Goal: Task Accomplishment & Management: Use online tool/utility

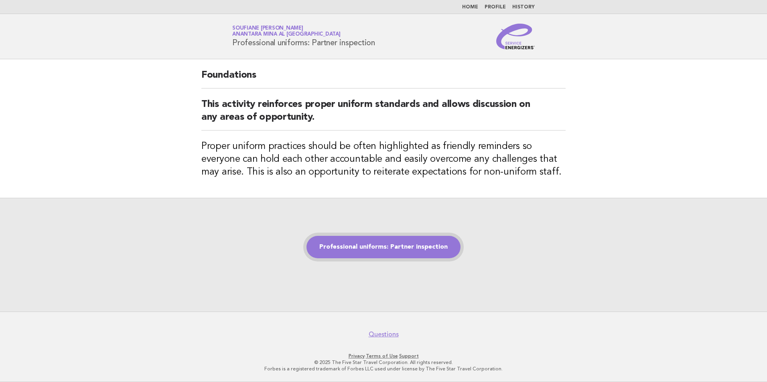
click at [355, 251] on link "Professional uniforms: Partner inspection" at bounding box center [383, 247] width 154 height 22
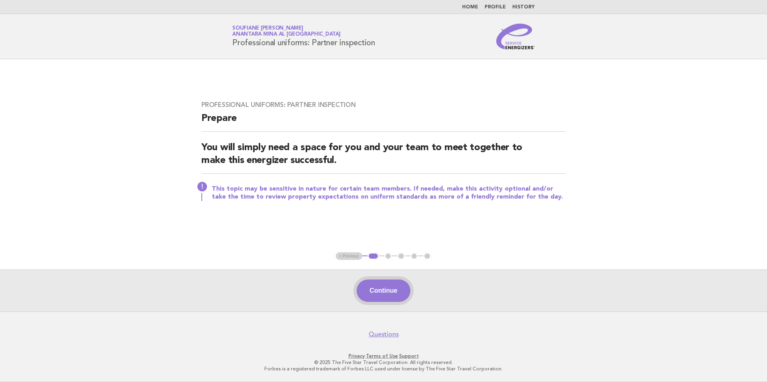
click at [380, 294] on button "Continue" at bounding box center [382, 291] width 53 height 22
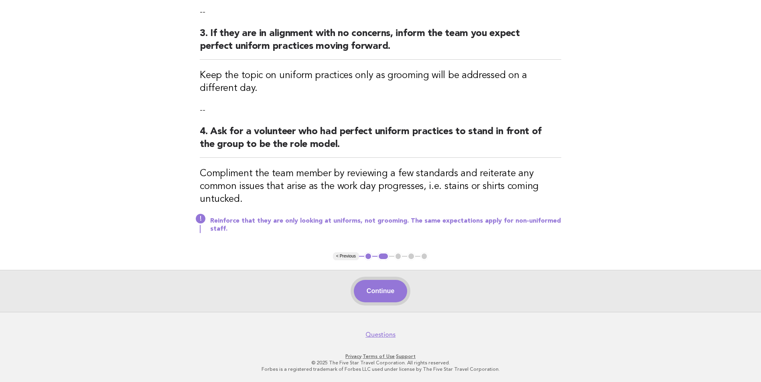
click at [375, 291] on button "Continue" at bounding box center [380, 291] width 53 height 22
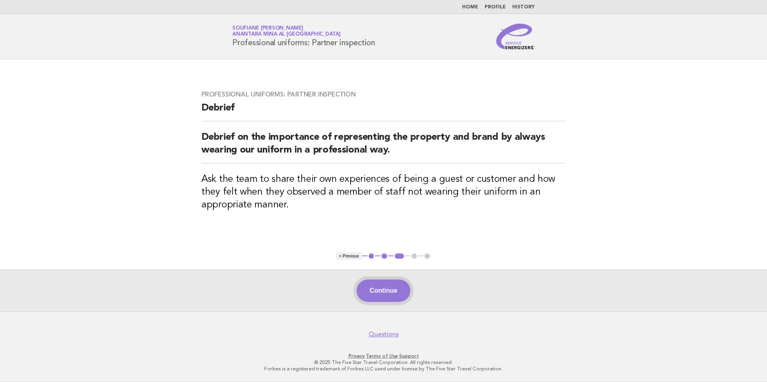
click at [386, 291] on button "Continue" at bounding box center [382, 291] width 53 height 22
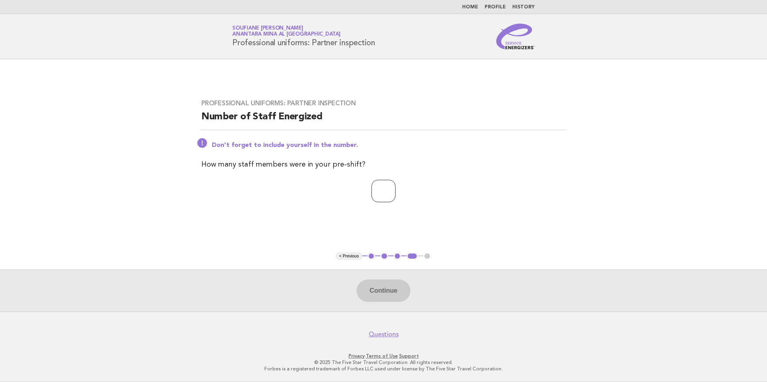
click at [377, 193] on input "number" at bounding box center [383, 191] width 24 height 22
type input "*"
click at [397, 297] on button "Continue" at bounding box center [382, 291] width 53 height 22
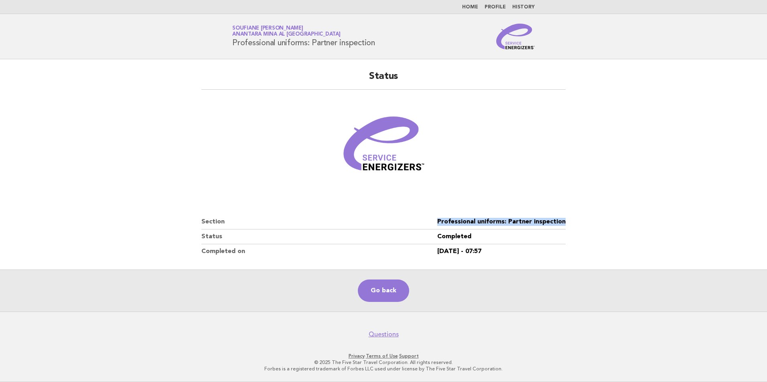
drag, startPoint x: 560, startPoint y: 221, endPoint x: 434, endPoint y: 217, distance: 125.9
click at [434, 217] on div "Status Section Professional uniforms: Partner inspection Status Completed Compl…" at bounding box center [383, 165] width 383 height 208
copy dl "Professional uniforms: Partner inspection"
